Goal: Check status

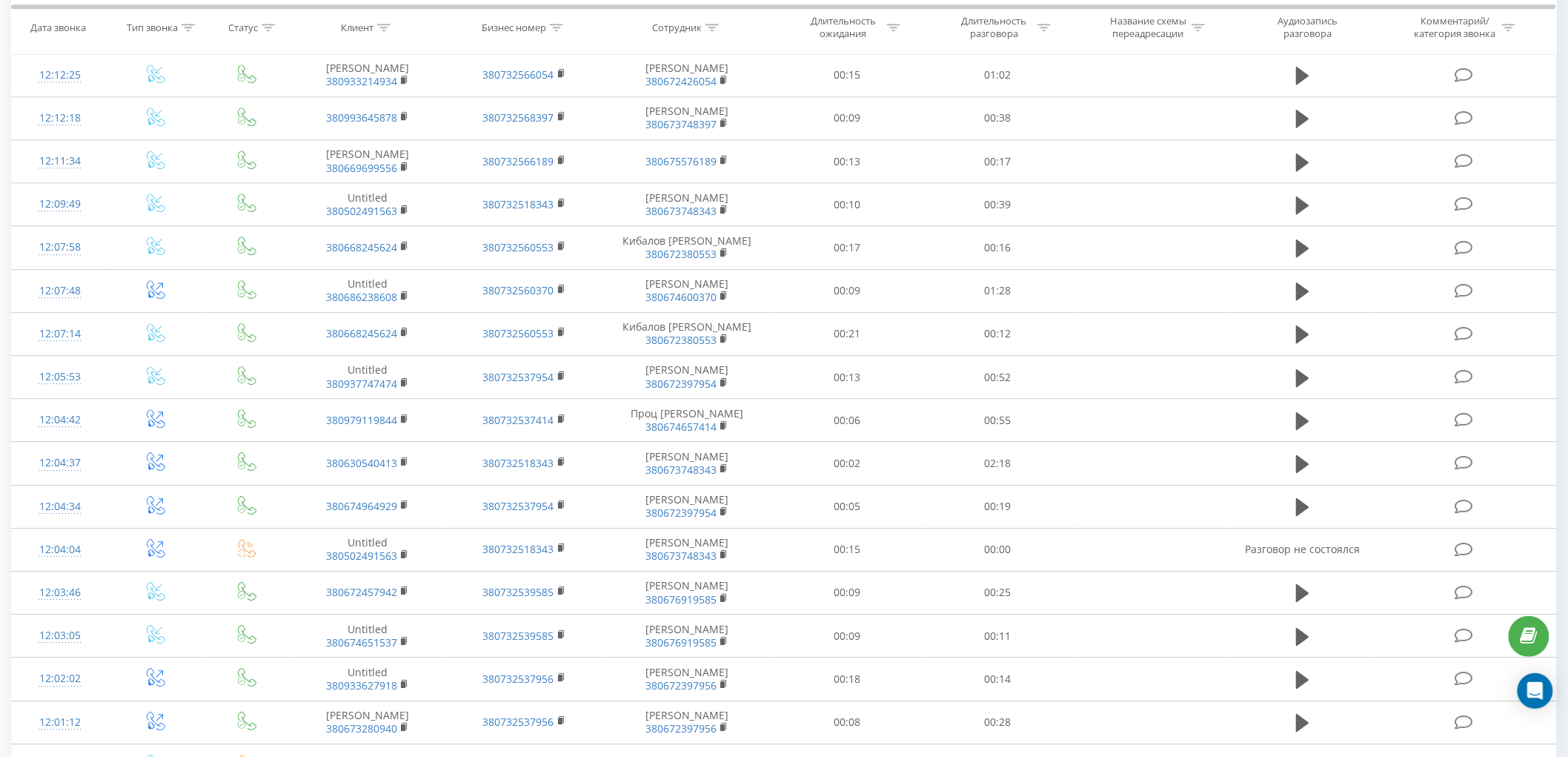
scroll to position [1647, 0]
